Goal: Subscribe to service/newsletter

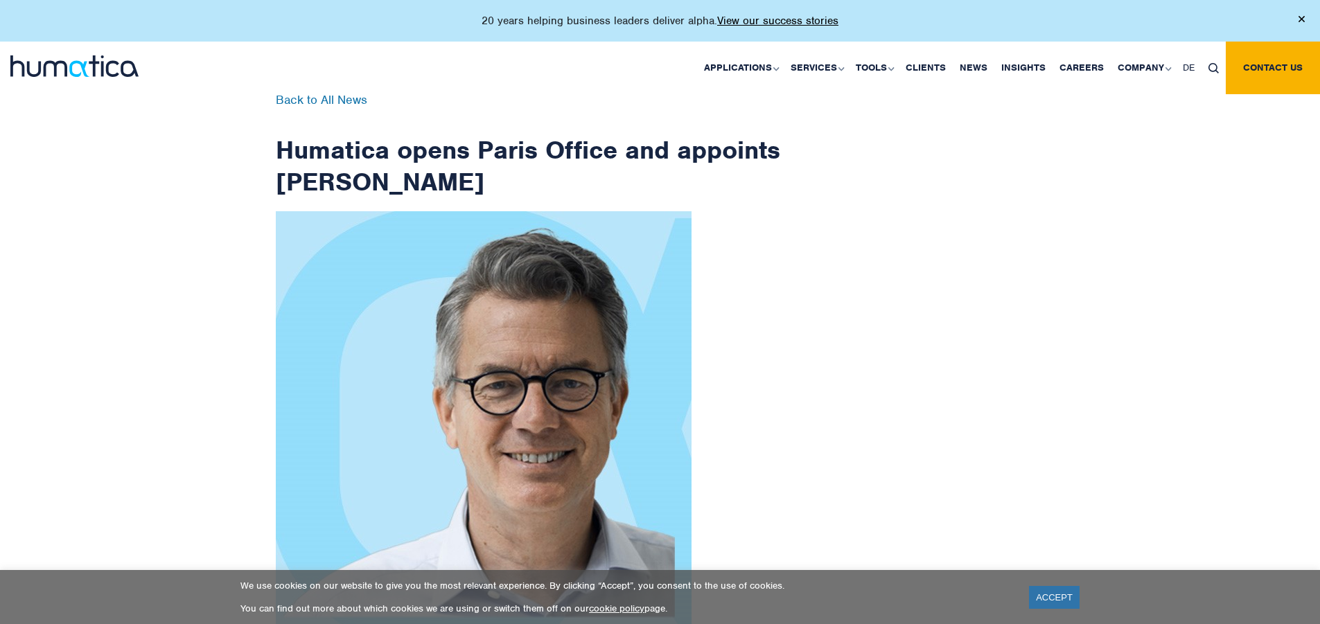
scroll to position [2211, 0]
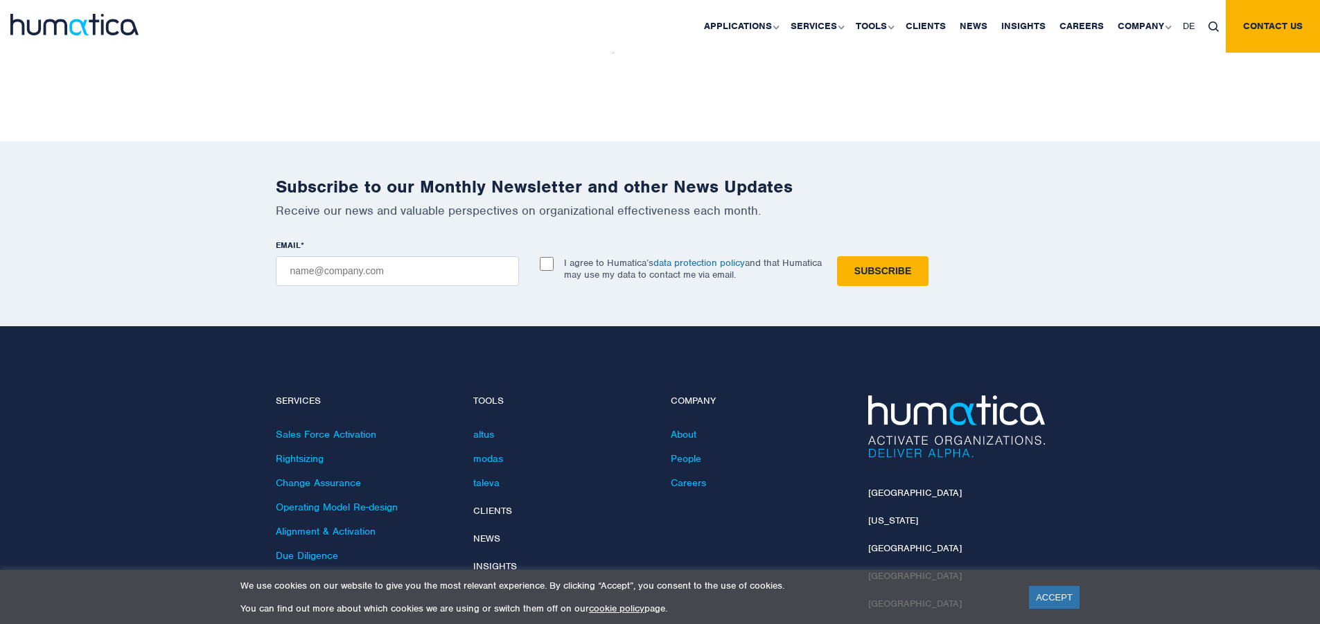
checkbox input "true"
type input "[EMAIL_ADDRESS][DOMAIN_NAME]"
click at [837, 256] on input "Subscribe" at bounding box center [882, 271] width 91 height 30
